Goal: Information Seeking & Learning: Learn about a topic

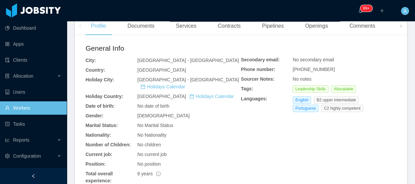
scroll to position [182, 0]
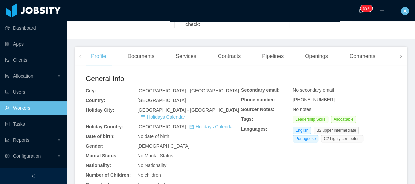
click at [399, 55] on icon "icon: right" at bounding box center [400, 56] width 3 height 3
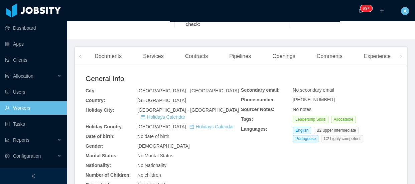
click at [399, 55] on icon "icon: right" at bounding box center [400, 56] width 3 height 3
click at [379, 52] on div "Experience" at bounding box center [376, 56] width 37 height 19
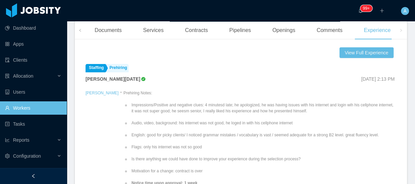
scroll to position [189, 0]
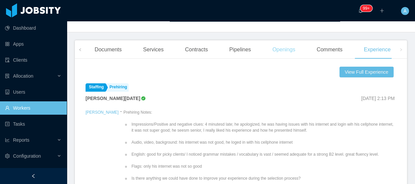
click at [291, 44] on div "Openings" at bounding box center [284, 49] width 34 height 19
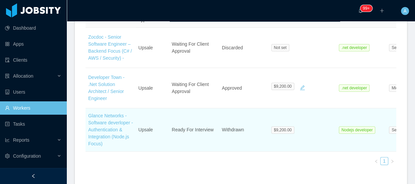
scroll to position [249, 0]
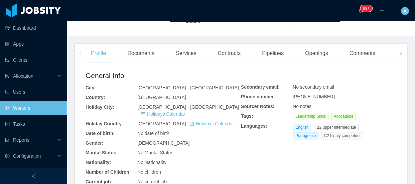
scroll to position [187, 0]
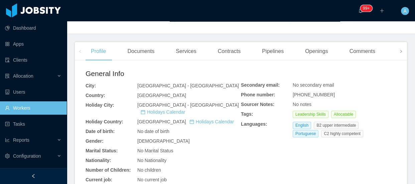
click at [395, 52] on span at bounding box center [400, 51] width 11 height 18
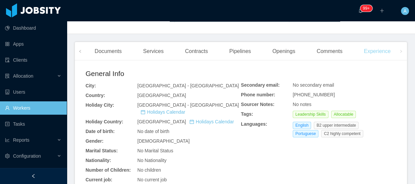
click at [383, 46] on div "Experience" at bounding box center [376, 51] width 37 height 19
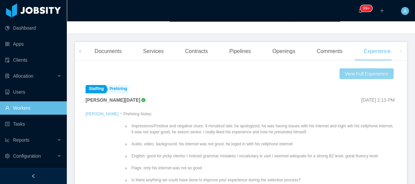
click at [371, 68] on button "View Full Experience" at bounding box center [366, 73] width 54 height 11
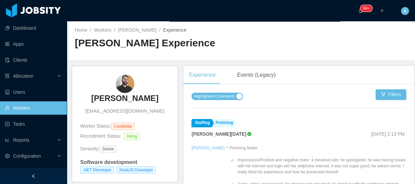
click at [225, 93] on span "Highlighted Comments" at bounding box center [214, 96] width 40 height 7
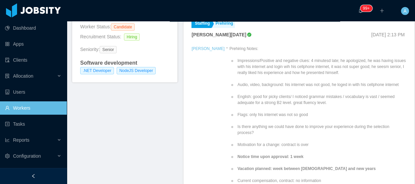
scroll to position [121, 0]
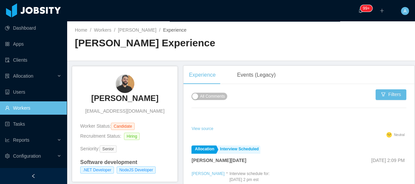
click at [125, 102] on h3 "[PERSON_NAME]" at bounding box center [124, 98] width 67 height 11
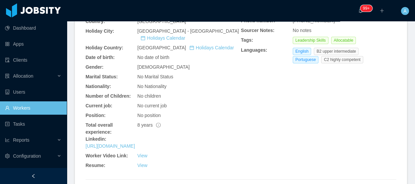
scroll to position [261, 0]
click at [135, 143] on link "[URL][DOMAIN_NAME]" at bounding box center [109, 145] width 49 height 5
